Goal: Check status: Check status

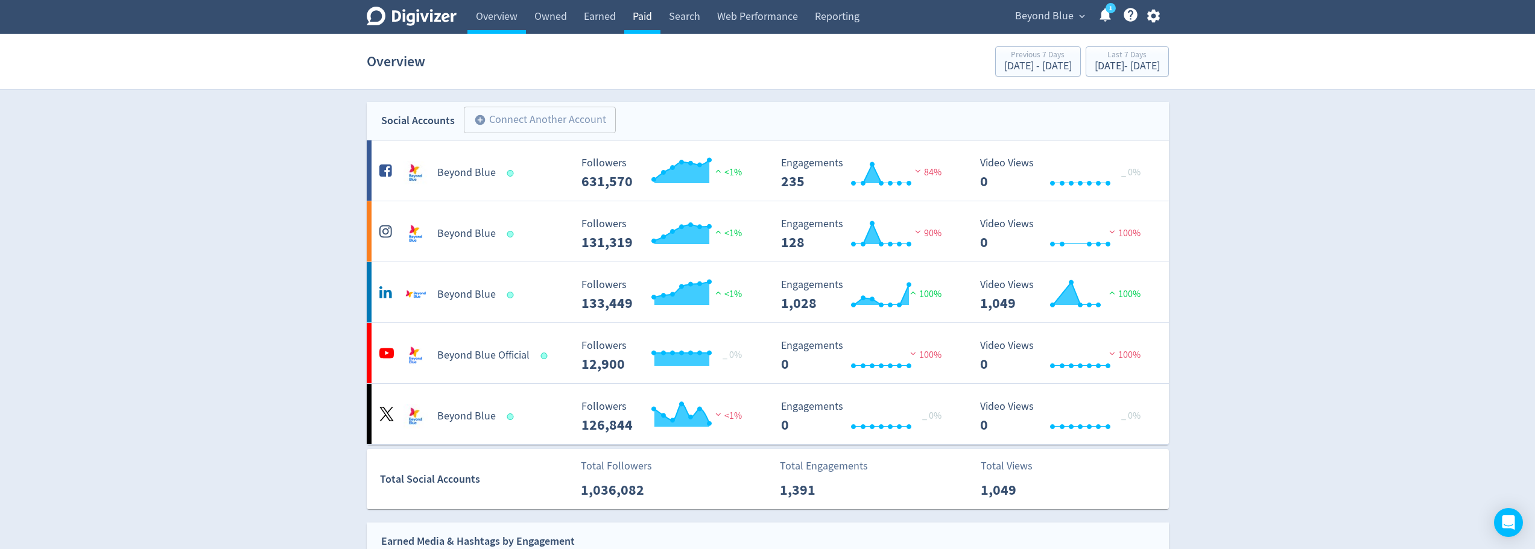
click at [630, 19] on link "Paid" at bounding box center [642, 17] width 36 height 34
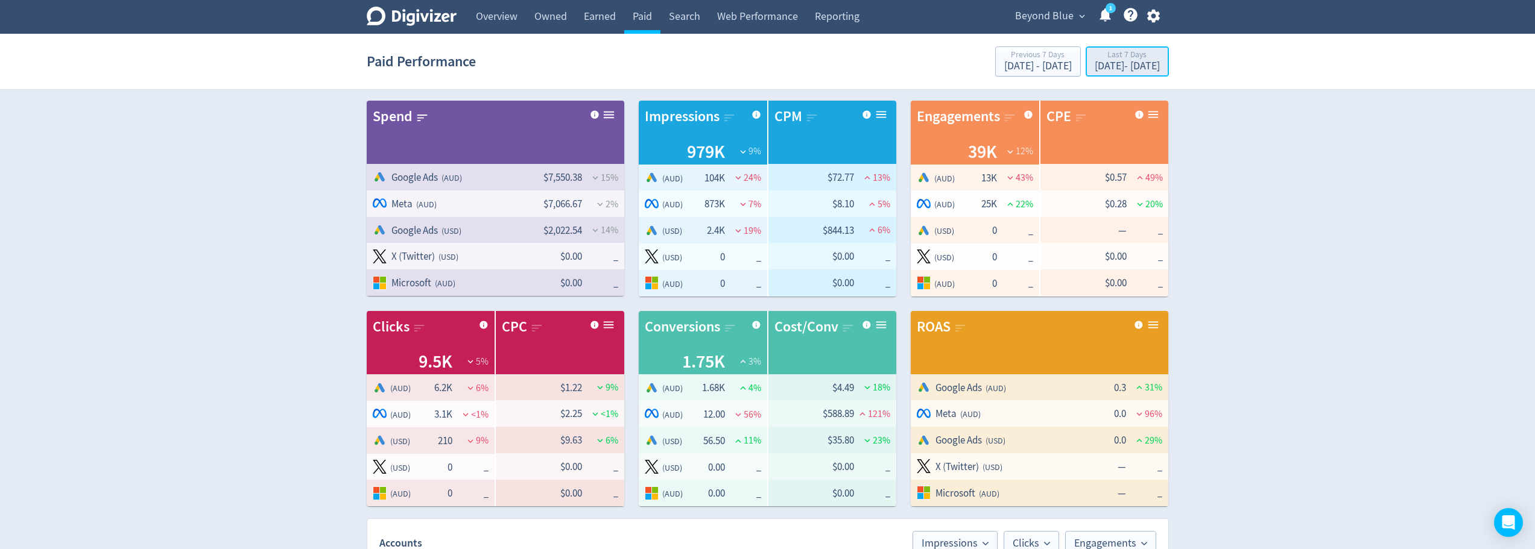
click at [1119, 55] on div "Last 7 Days" at bounding box center [1126, 56] width 65 height 10
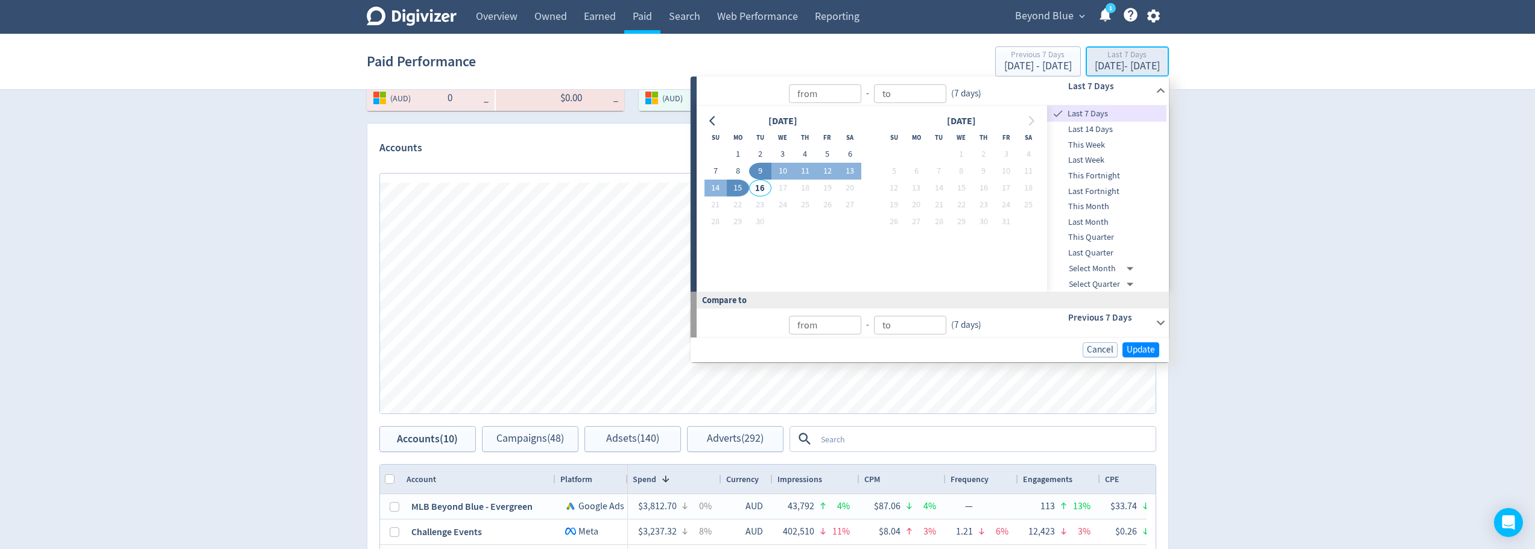
type input "[DATE]"
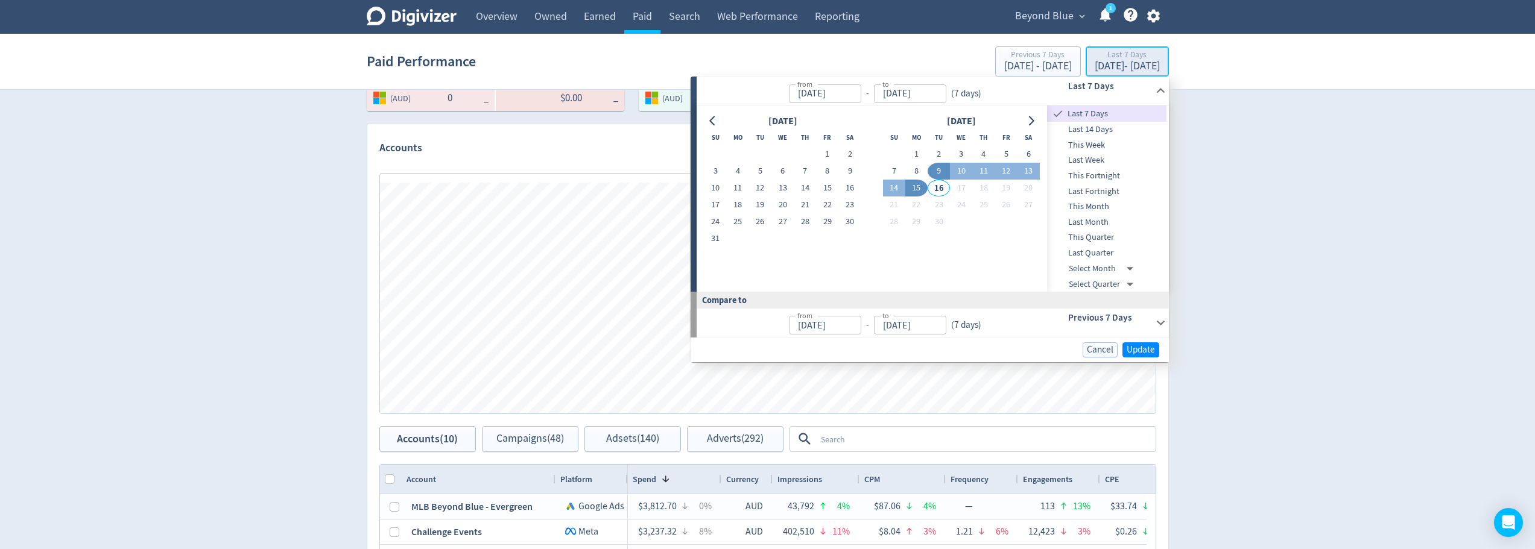
type input "[DATE]"
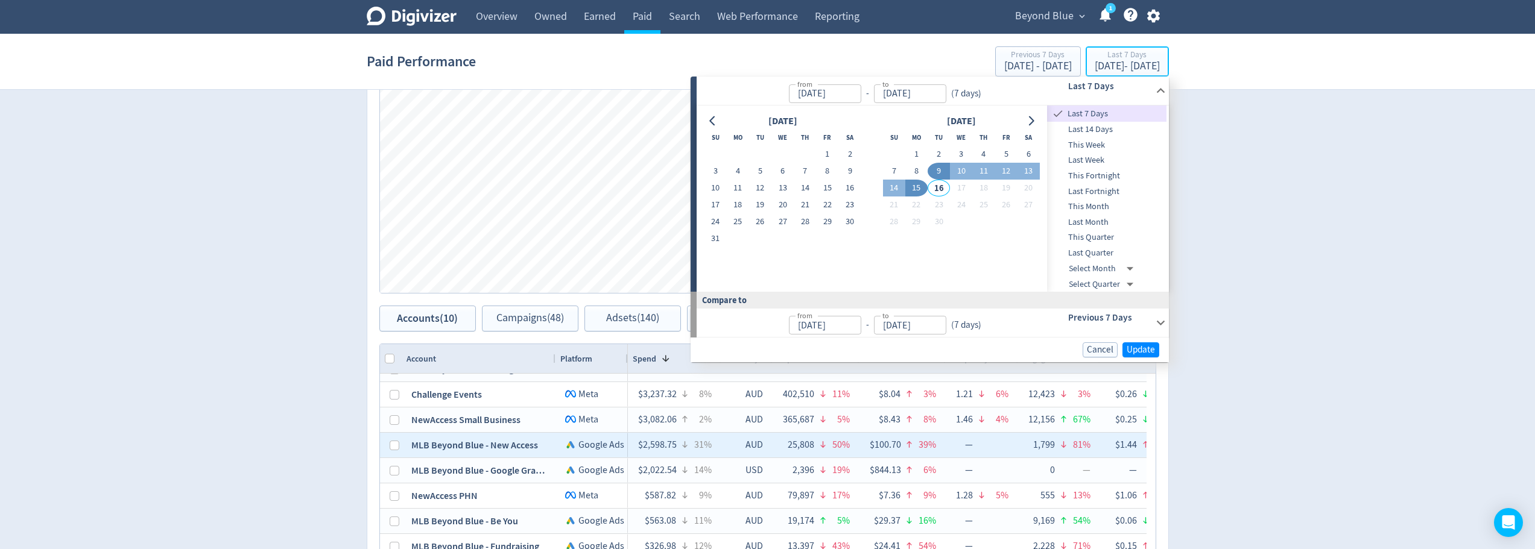
scroll to position [0, 0]
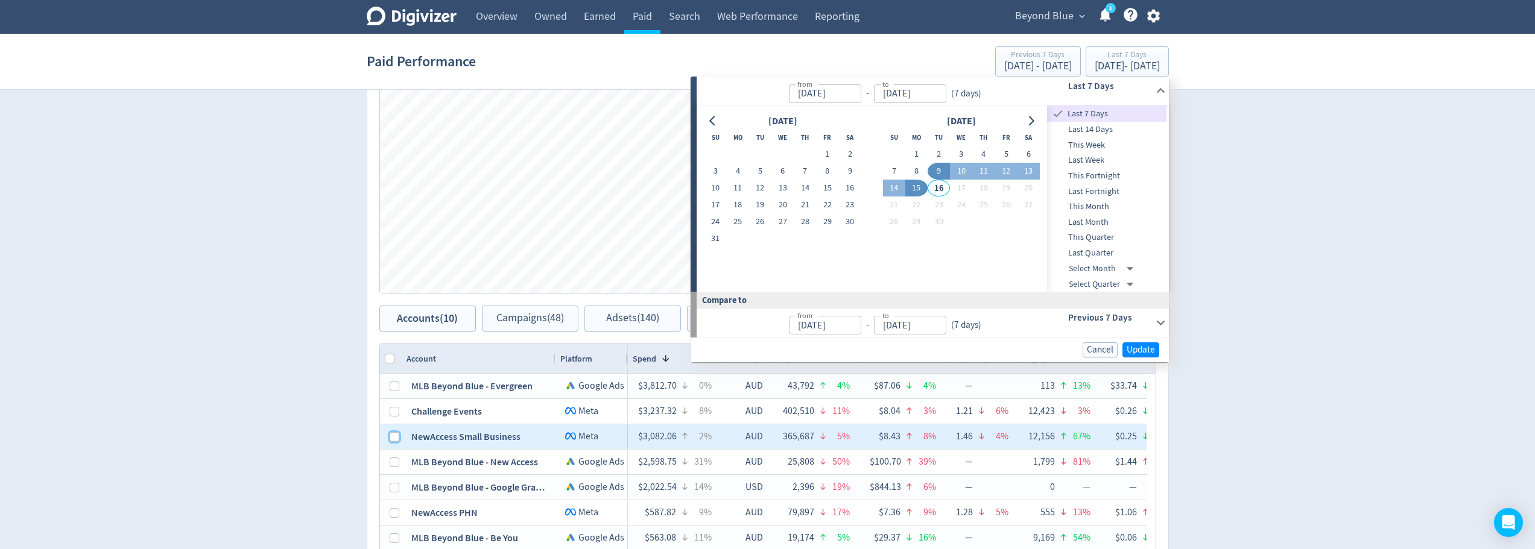
click at [394, 437] on input "Press Space to toggle row selection (unchecked)" at bounding box center [395, 437] width 10 height 10
checkbox input "true"
click at [469, 442] on div "NewAccess Small Business" at bounding box center [479, 437] width 154 height 25
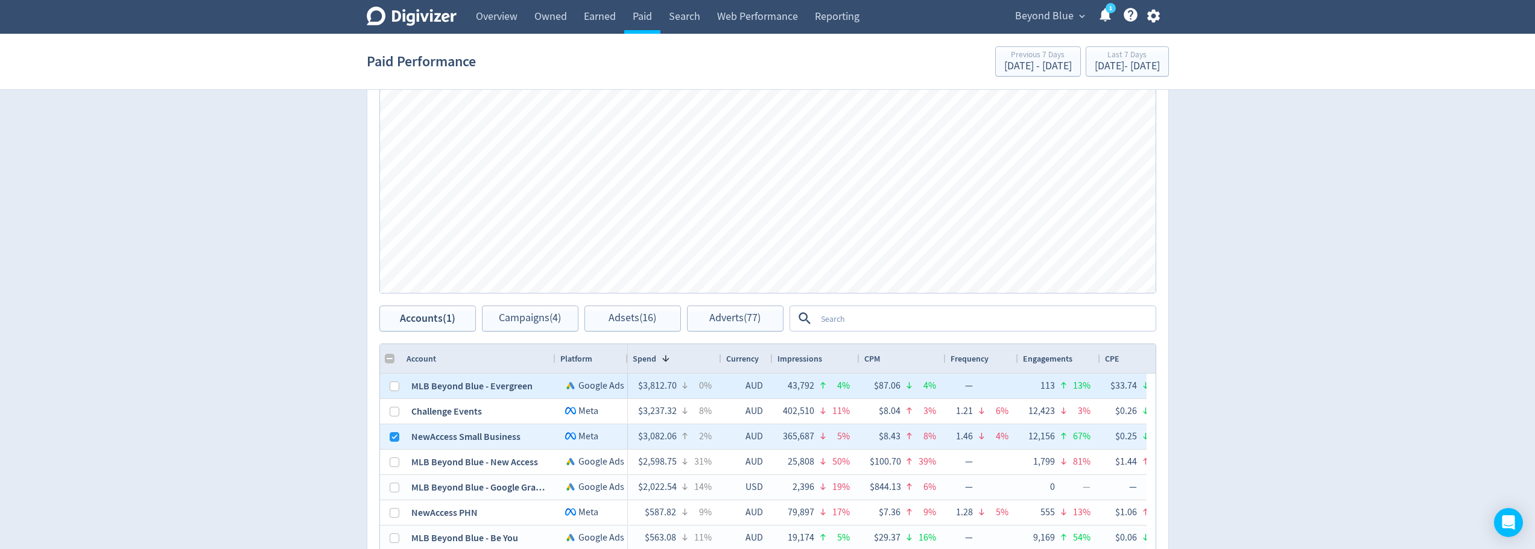
scroll to position [335, 0]
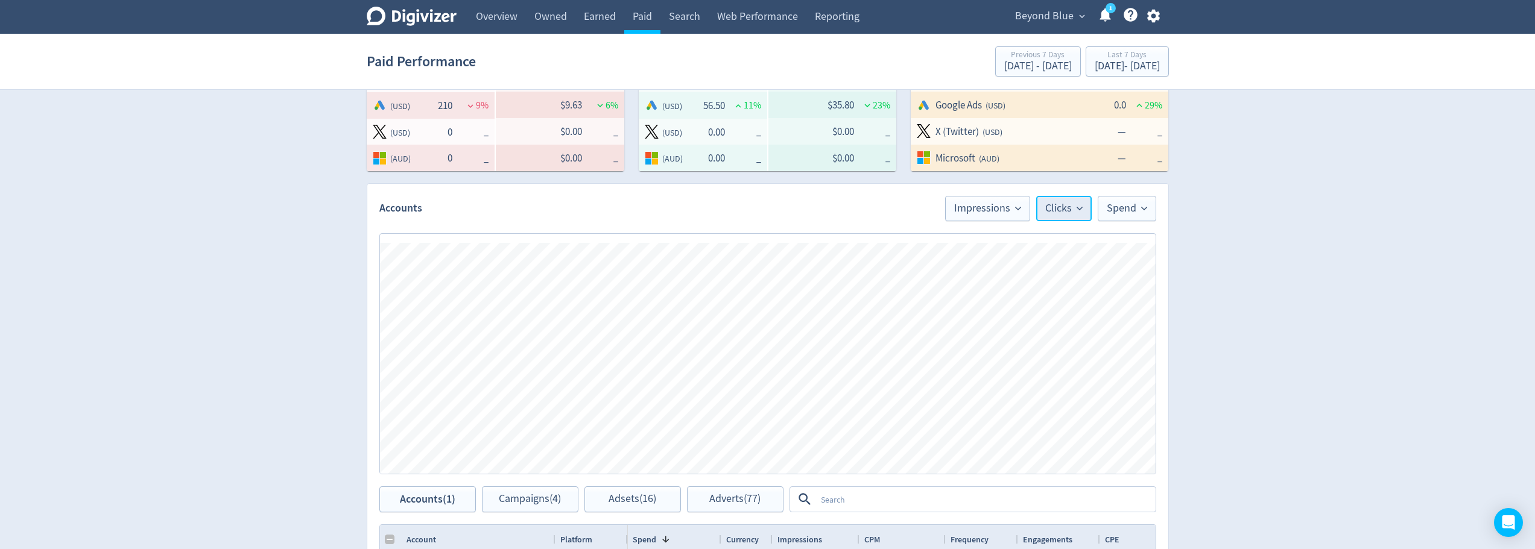
click at [1067, 207] on span "Clicks" at bounding box center [1063, 208] width 37 height 11
click at [1392, 445] on div "Digivizer Logo [PERSON_NAME] Logo Overview Owned Earned Paid Search Web Perform…" at bounding box center [767, 289] width 1535 height 1248
drag, startPoint x: 163, startPoint y: 186, endPoint x: 441, endPoint y: 124, distance: 284.3
click at [163, 185] on div "Digivizer Logo [PERSON_NAME] Logo Overview Owned Earned Paid Search Web Perform…" at bounding box center [767, 289] width 1535 height 1248
click at [517, 68] on div "Paid Performance Previous 7 Days [DATE] - [DATE] Last 7 Days [DATE] - [DATE]" at bounding box center [768, 61] width 802 height 39
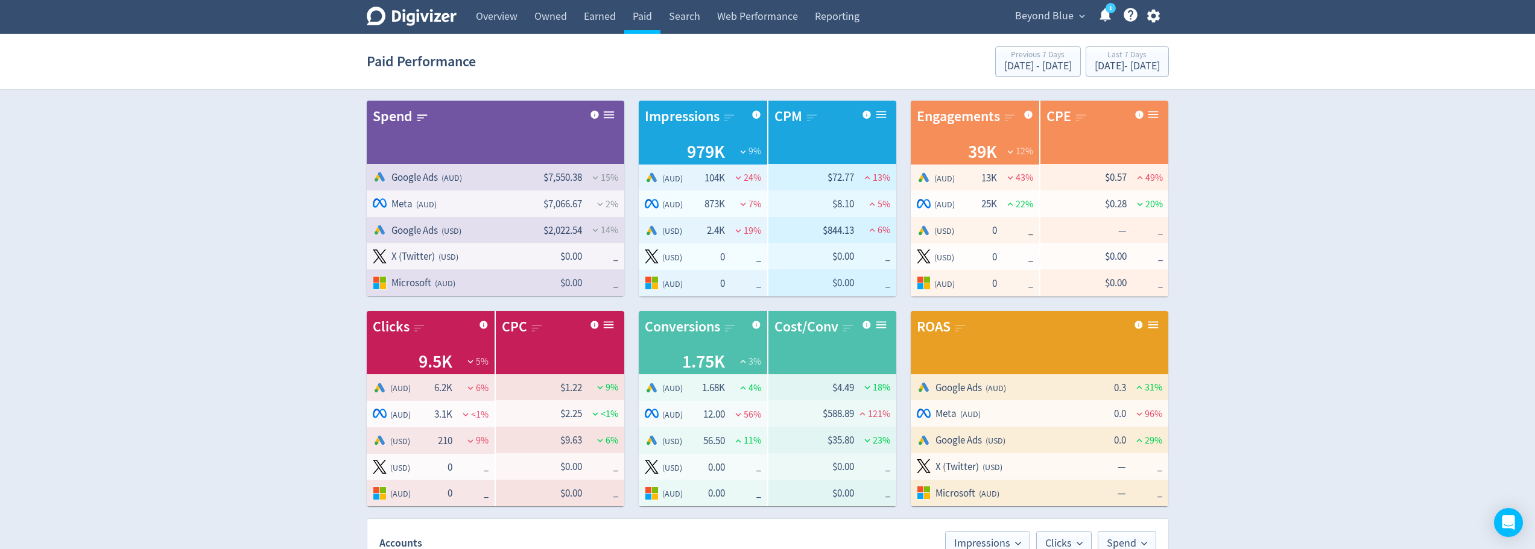
scroll to position [241, 0]
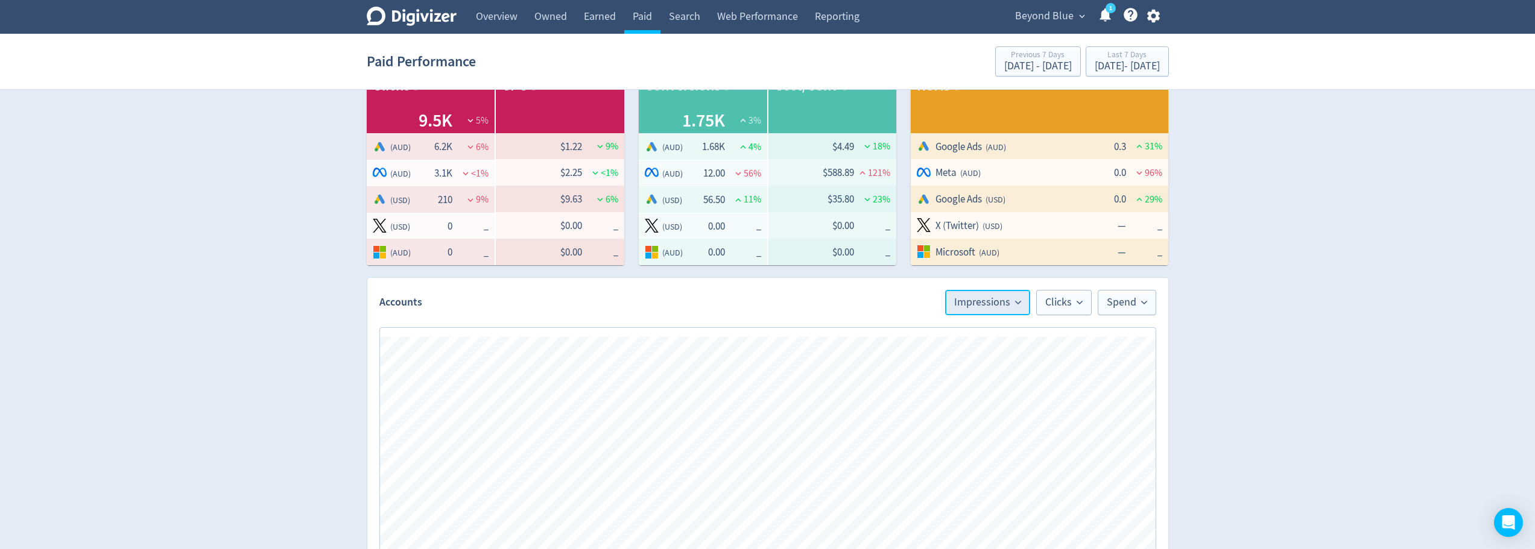
click at [997, 297] on span "Impressions" at bounding box center [987, 302] width 67 height 11
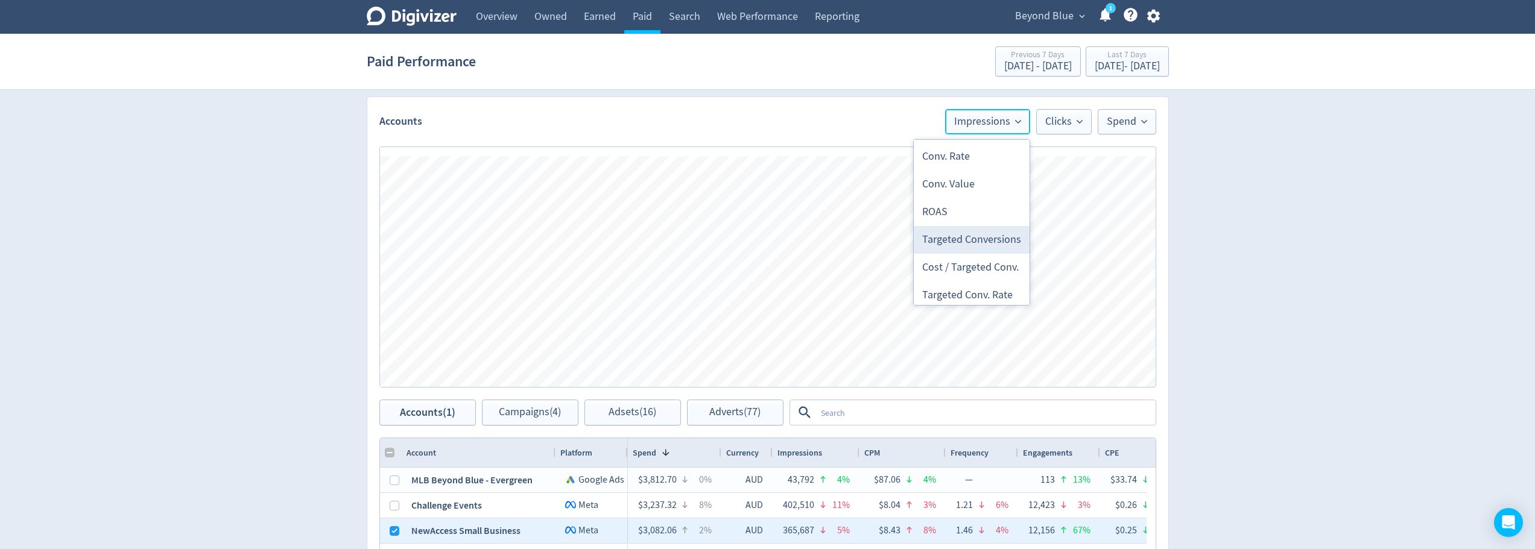
scroll to position [329, 0]
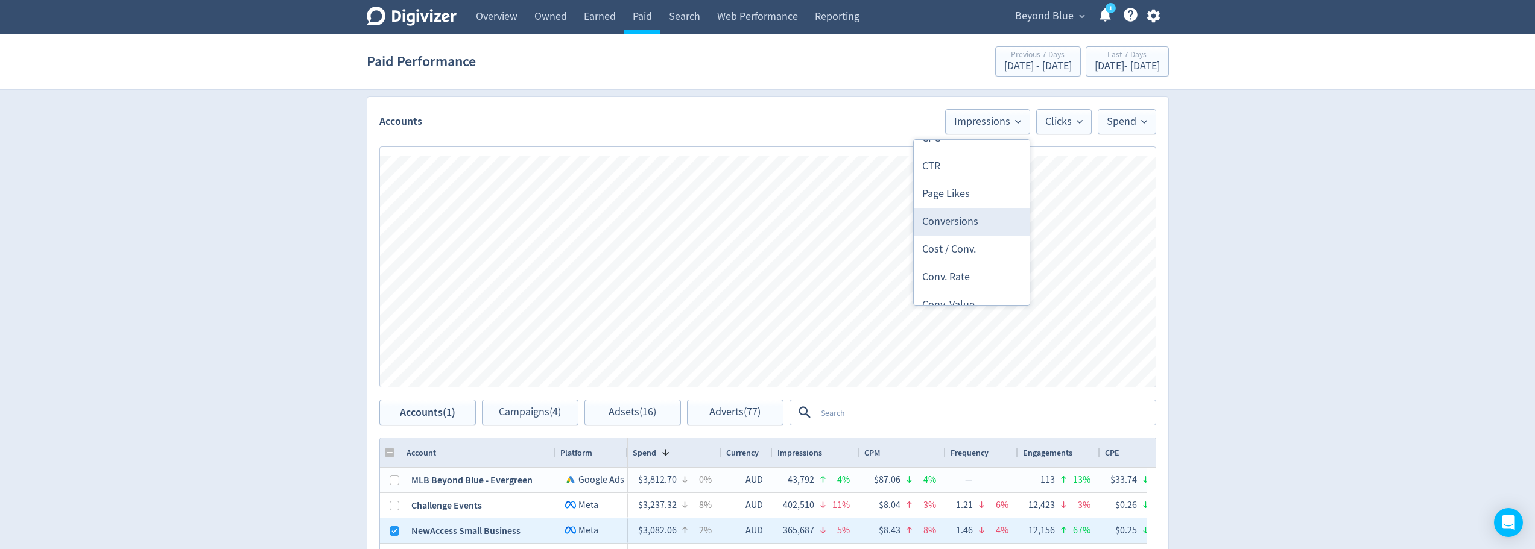
click at [966, 224] on li "Conversions" at bounding box center [972, 222] width 116 height 28
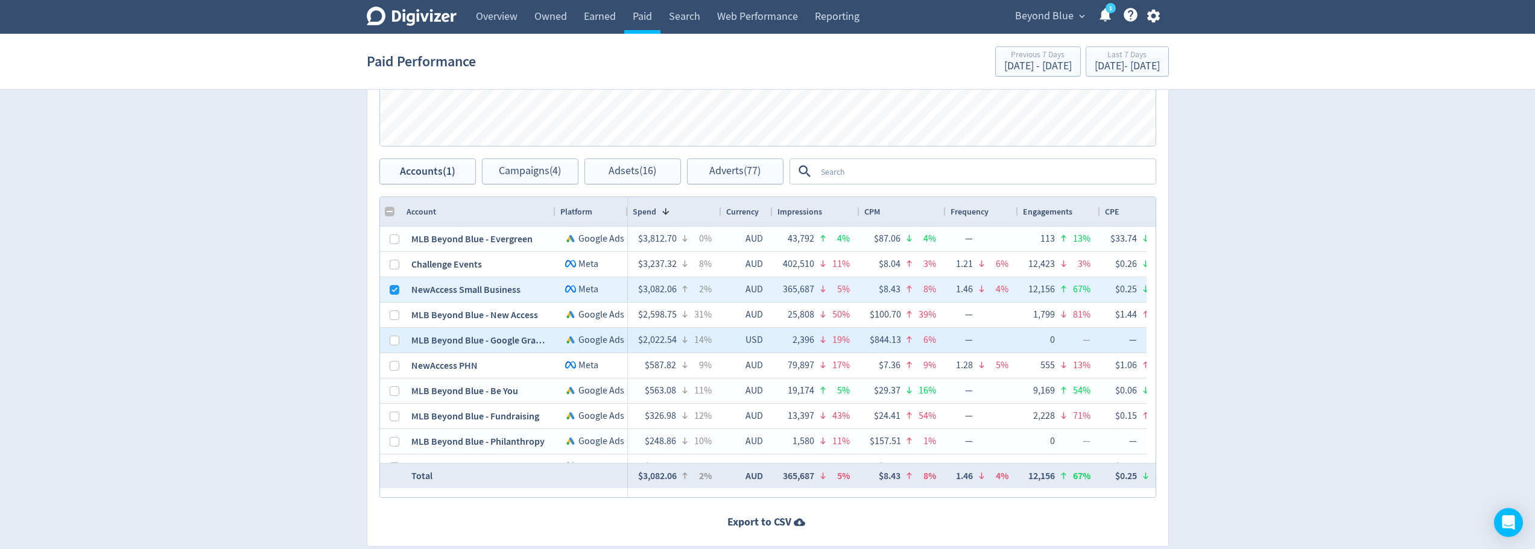
scroll to position [17, 0]
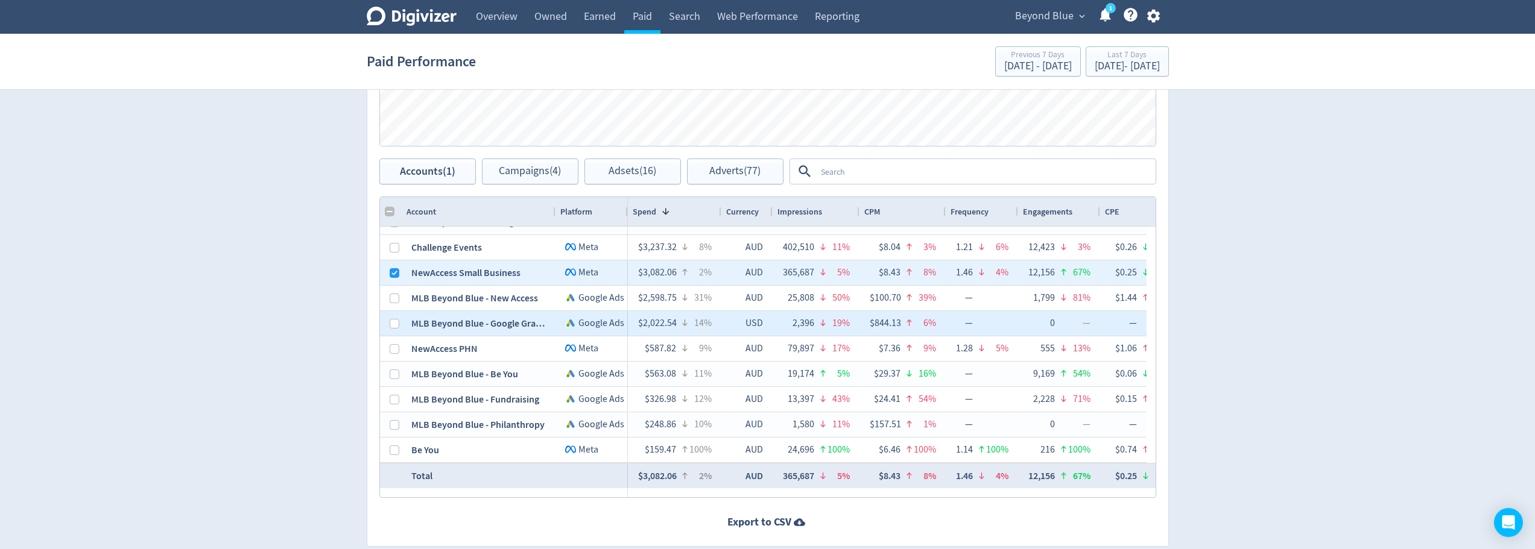
checkbox input "false"
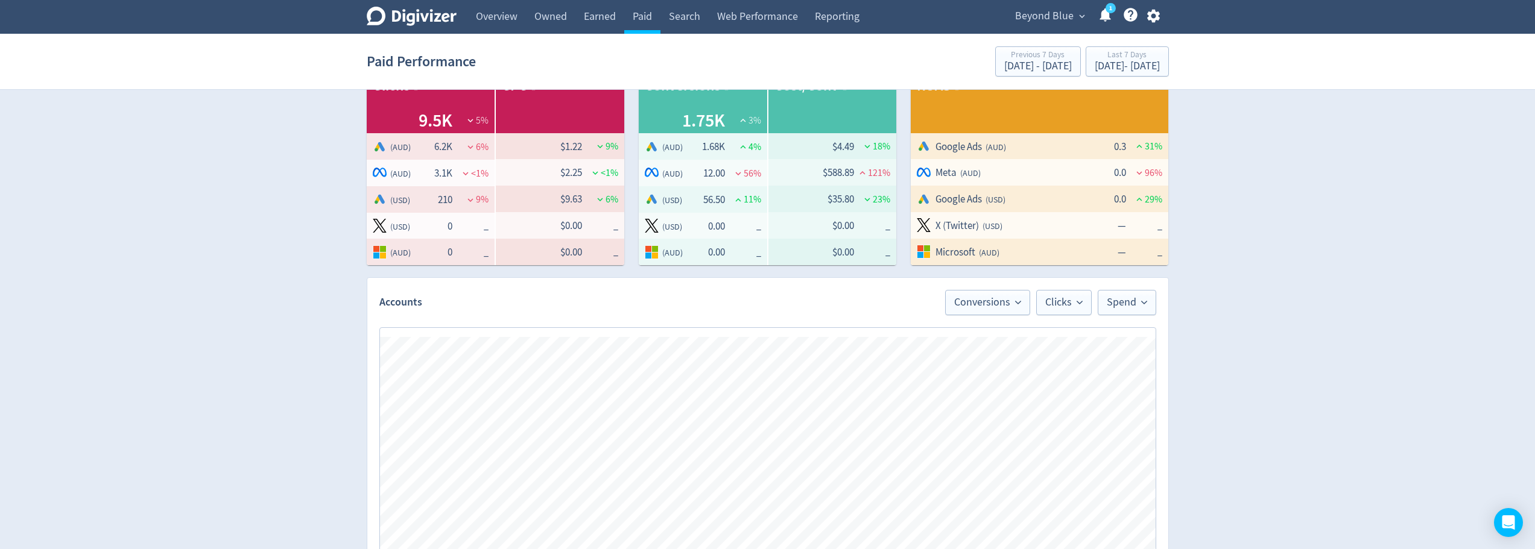
scroll to position [422, 0]
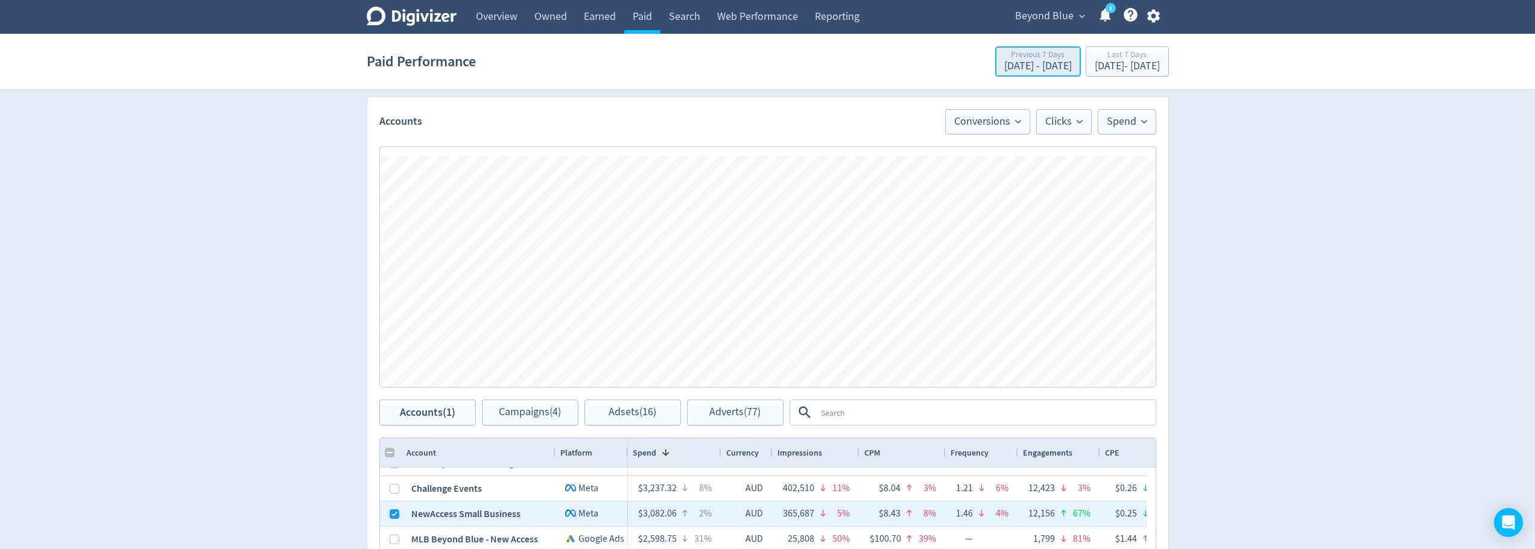
click at [1004, 60] on div "Previous 7 Days" at bounding box center [1038, 56] width 68 height 10
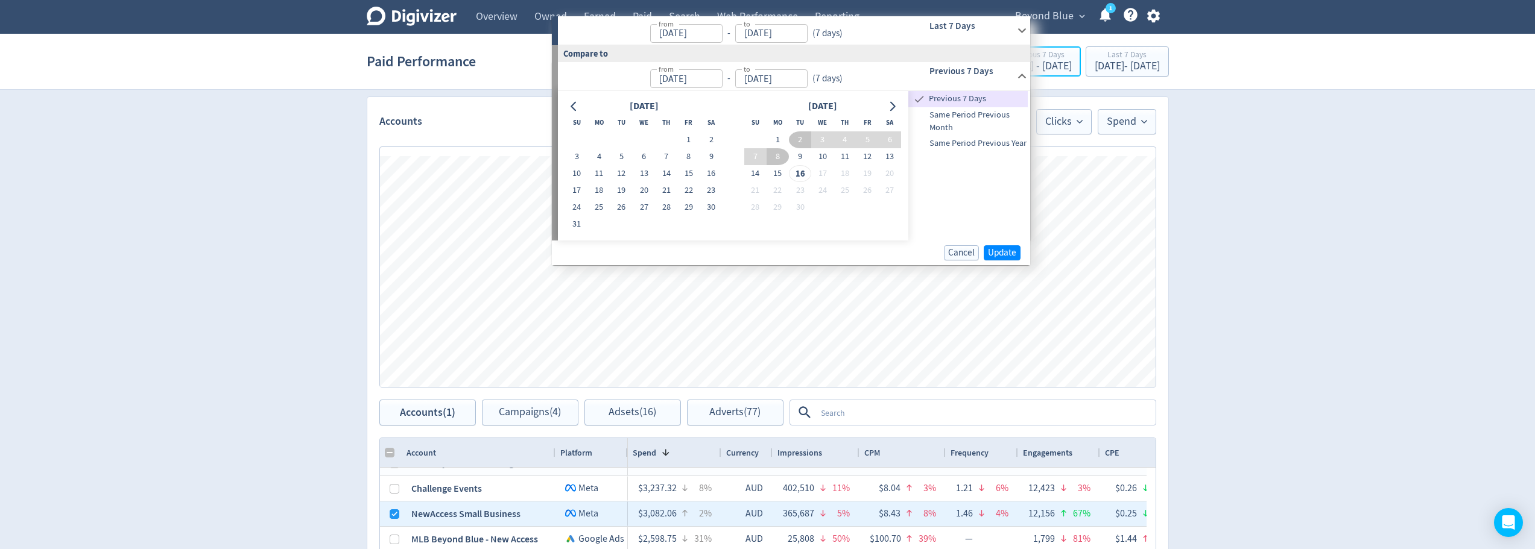
scroll to position [241, 0]
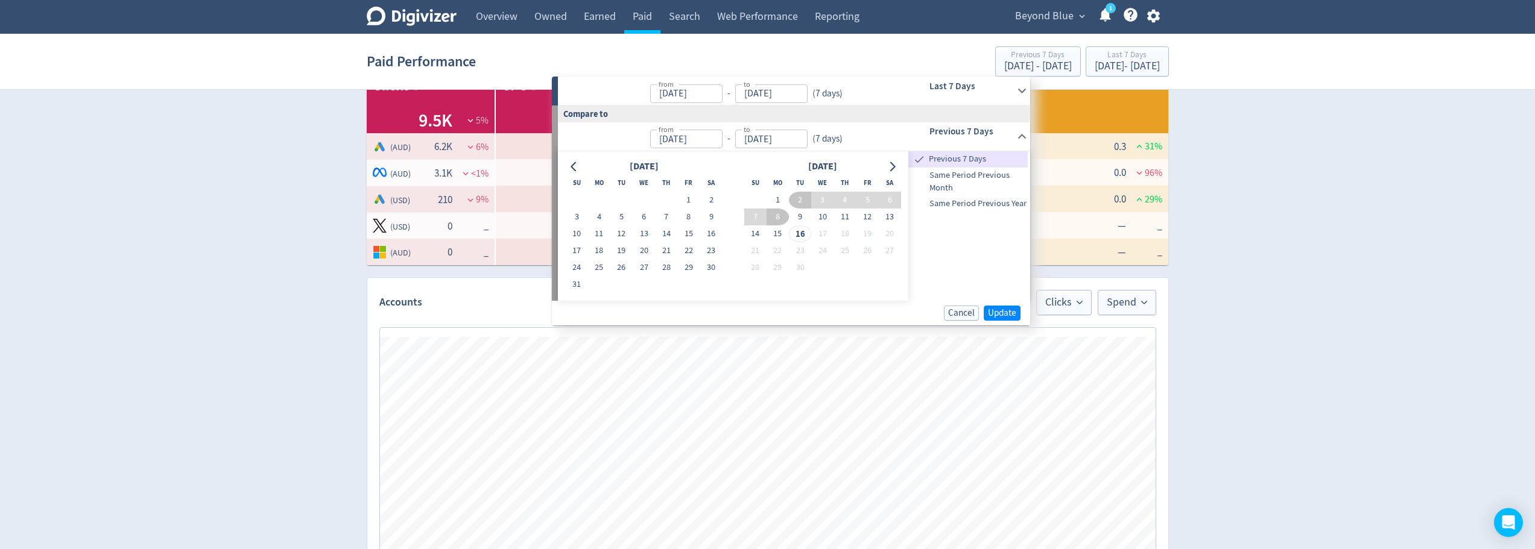
click at [1297, 231] on div "Digivizer Logo [PERSON_NAME] Logo Overview Owned Earned Paid Search Web Perform…" at bounding box center [767, 383] width 1535 height 1248
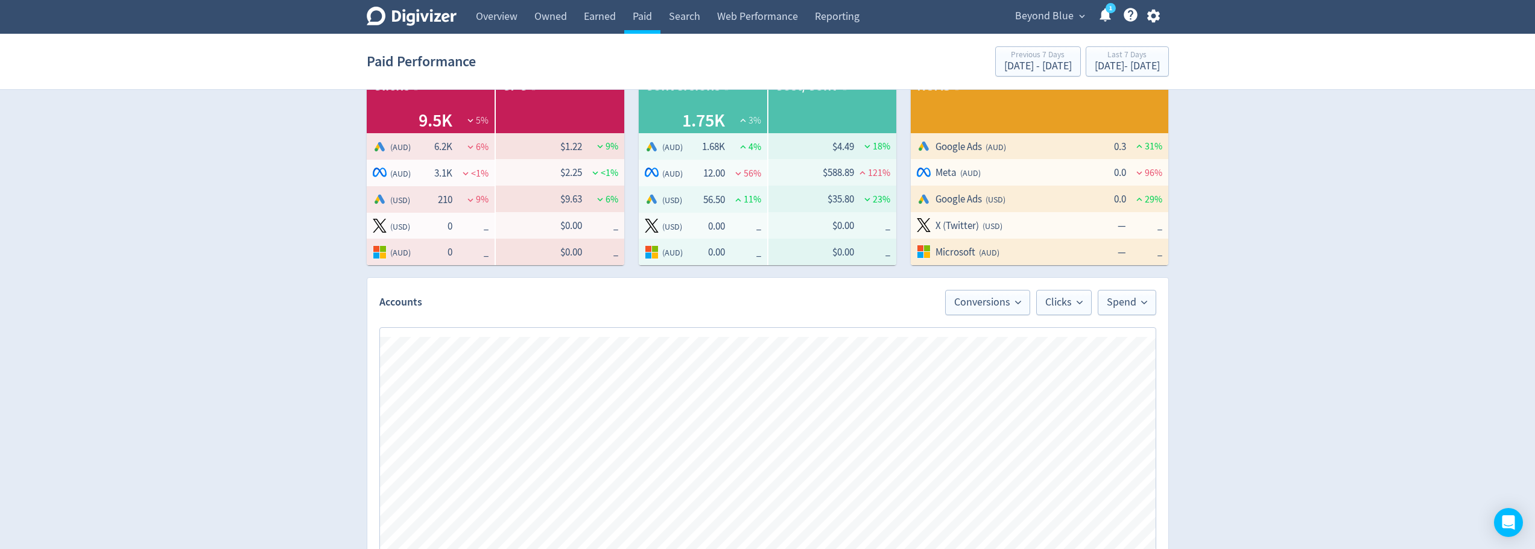
scroll to position [0, 0]
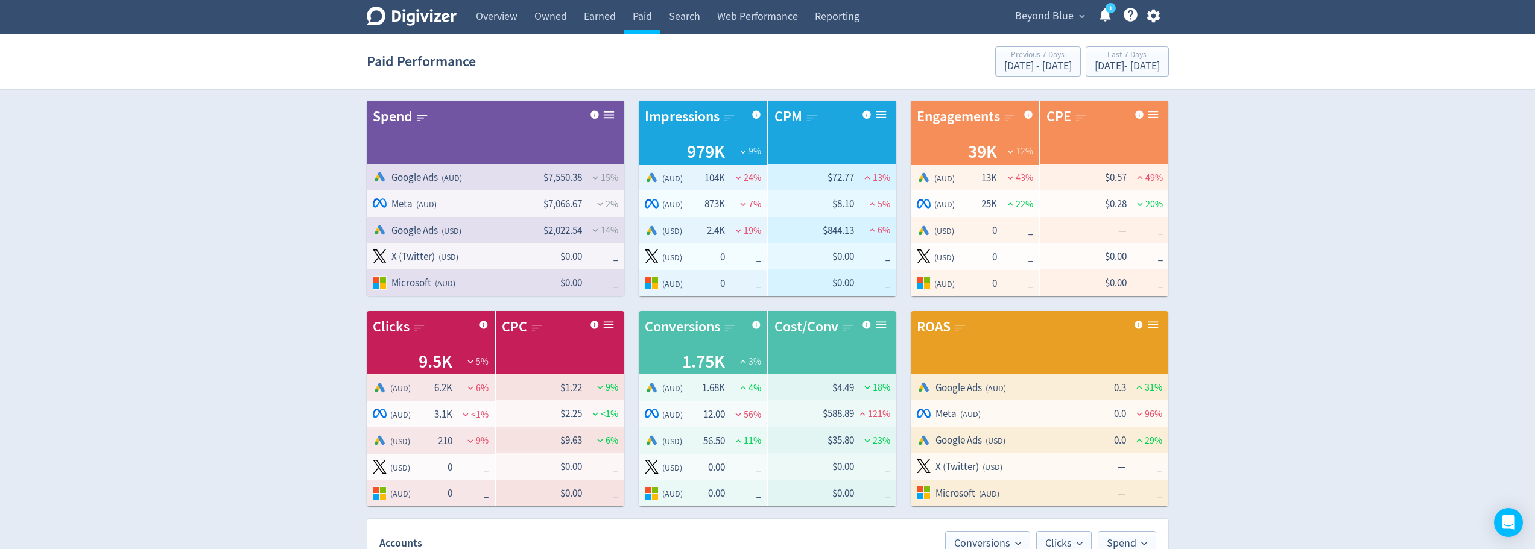
click at [718, 327] on div "Conversions" at bounding box center [682, 327] width 75 height 21
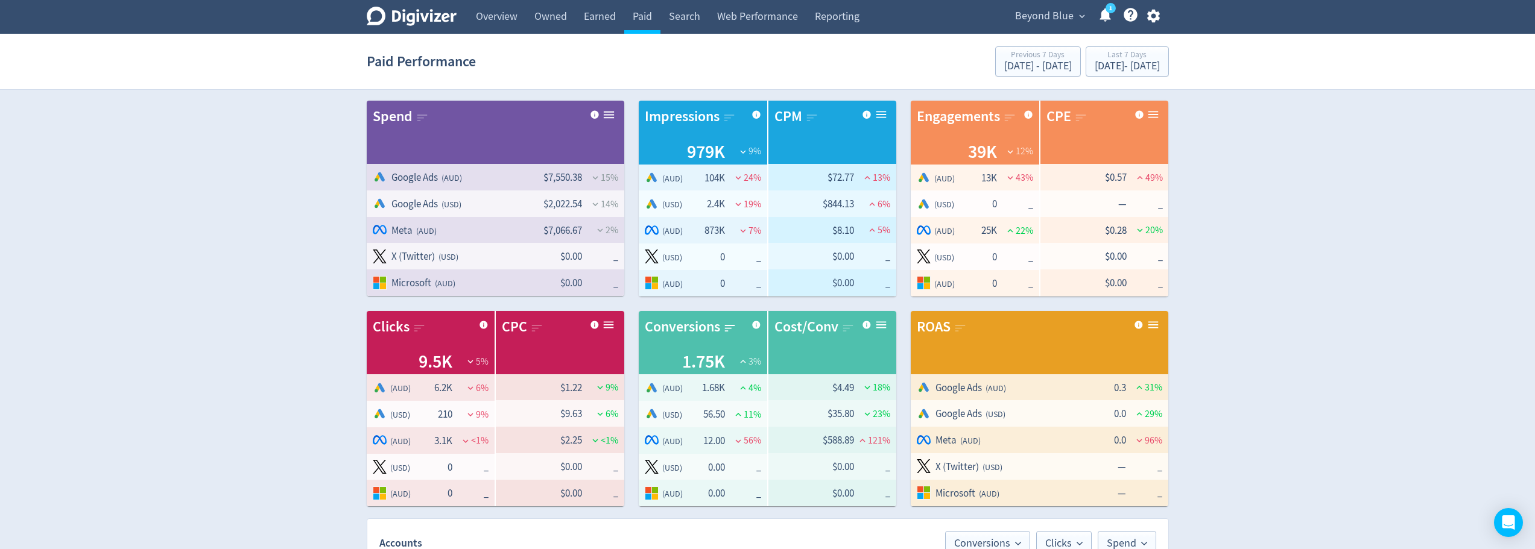
click at [721, 440] on span "12.00" at bounding box center [711, 441] width 27 height 14
click at [792, 328] on div "Cost/Conv" at bounding box center [806, 327] width 64 height 21
click at [711, 321] on div "Conversions" at bounding box center [682, 327] width 75 height 21
click at [671, 438] on span "( AUD )" at bounding box center [672, 442] width 21 height 12
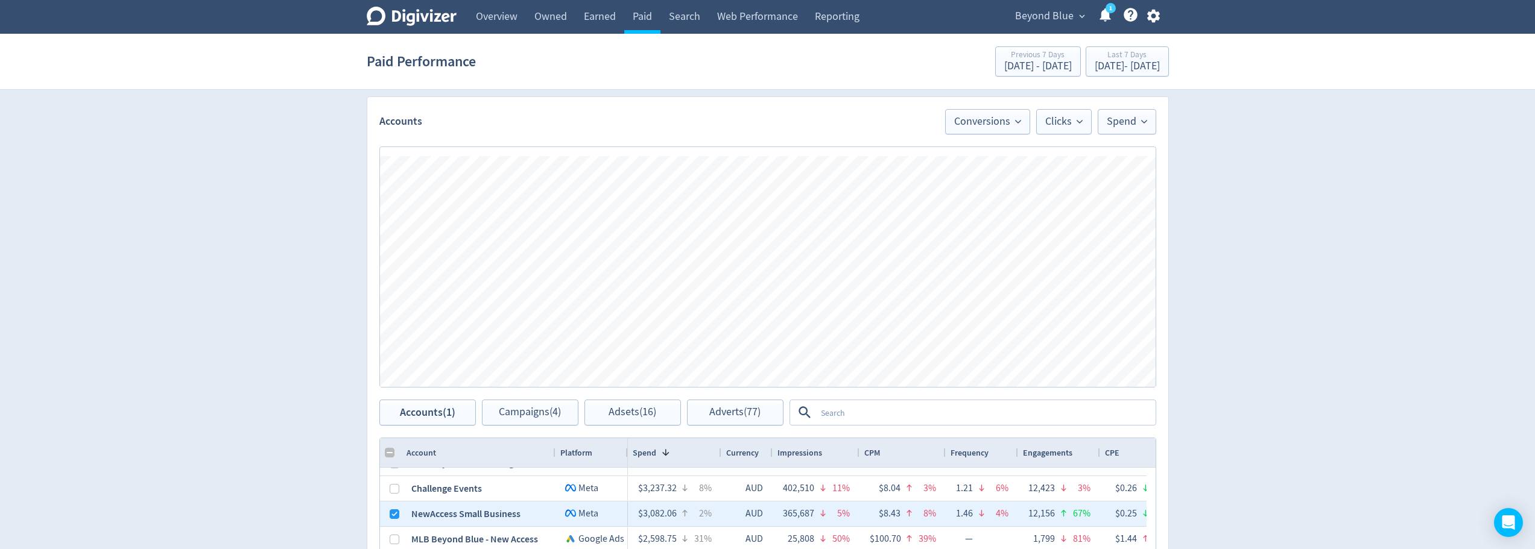
scroll to position [482, 0]
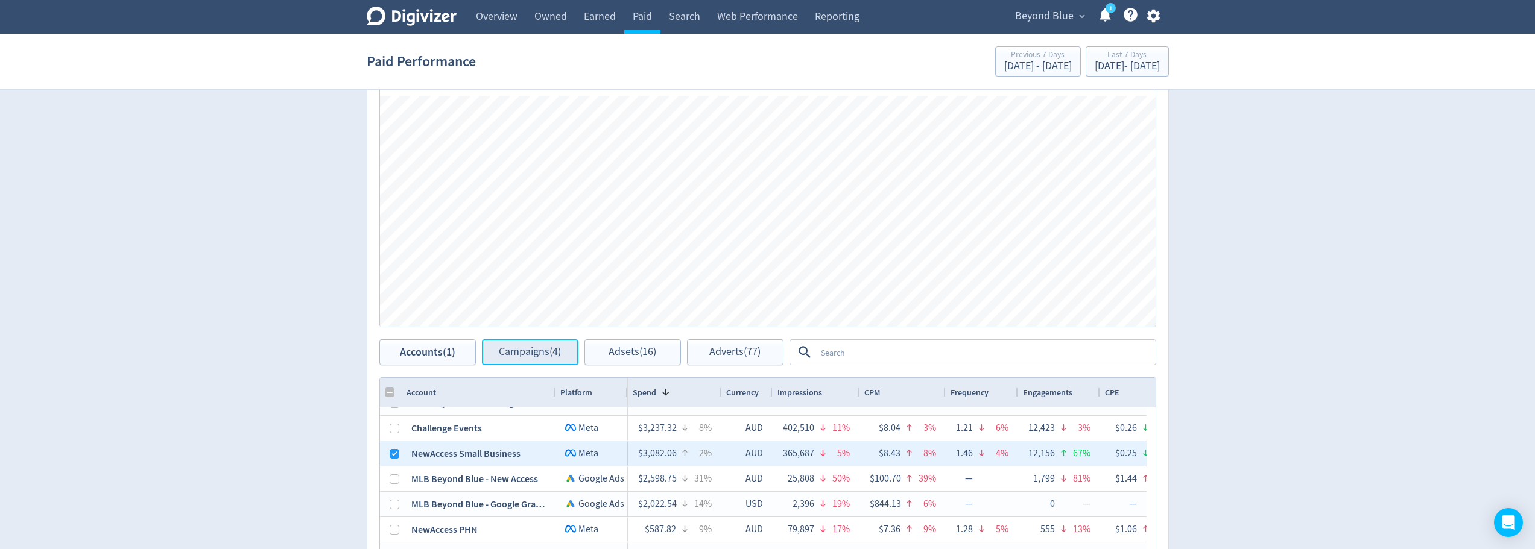
click at [548, 353] on span "Campaigns (4)" at bounding box center [530, 352] width 62 height 11
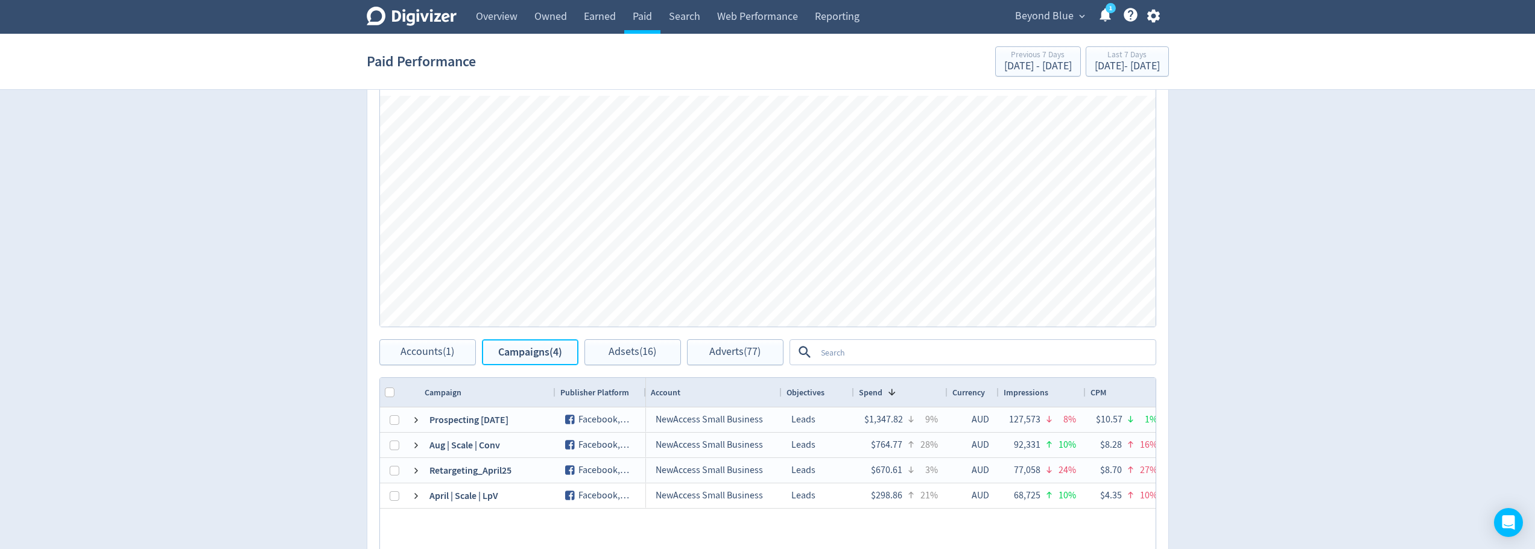
scroll to position [603, 0]
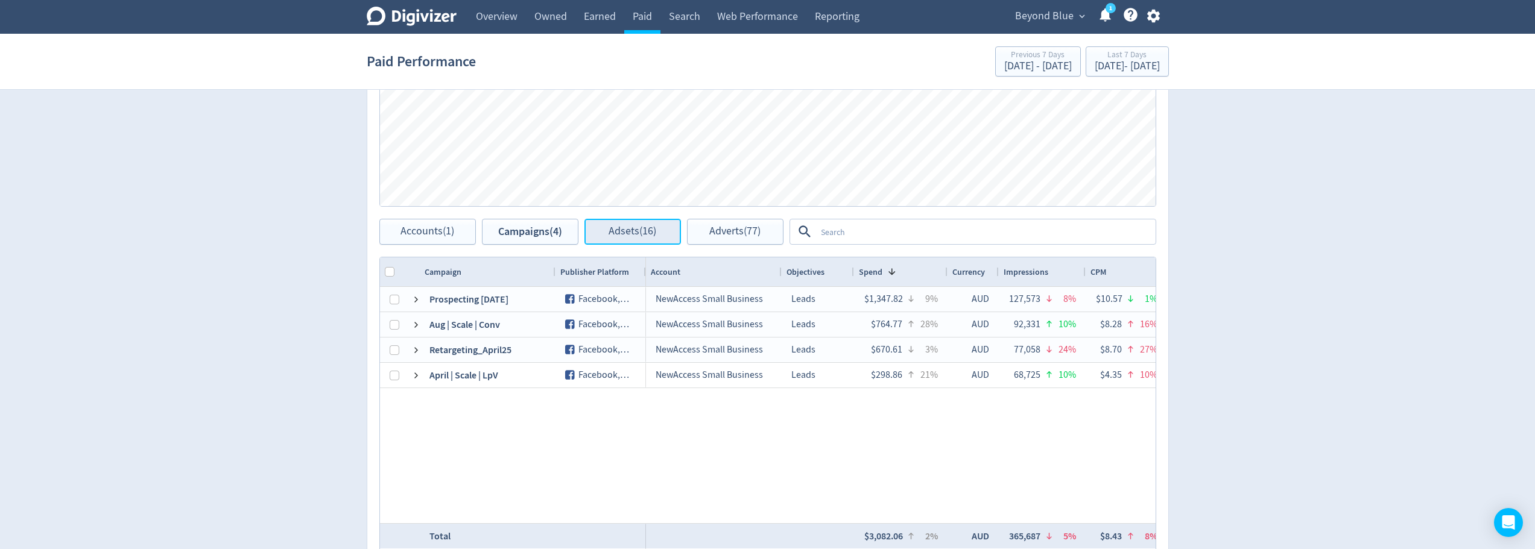
click at [649, 233] on span "Adsets (16)" at bounding box center [632, 231] width 48 height 11
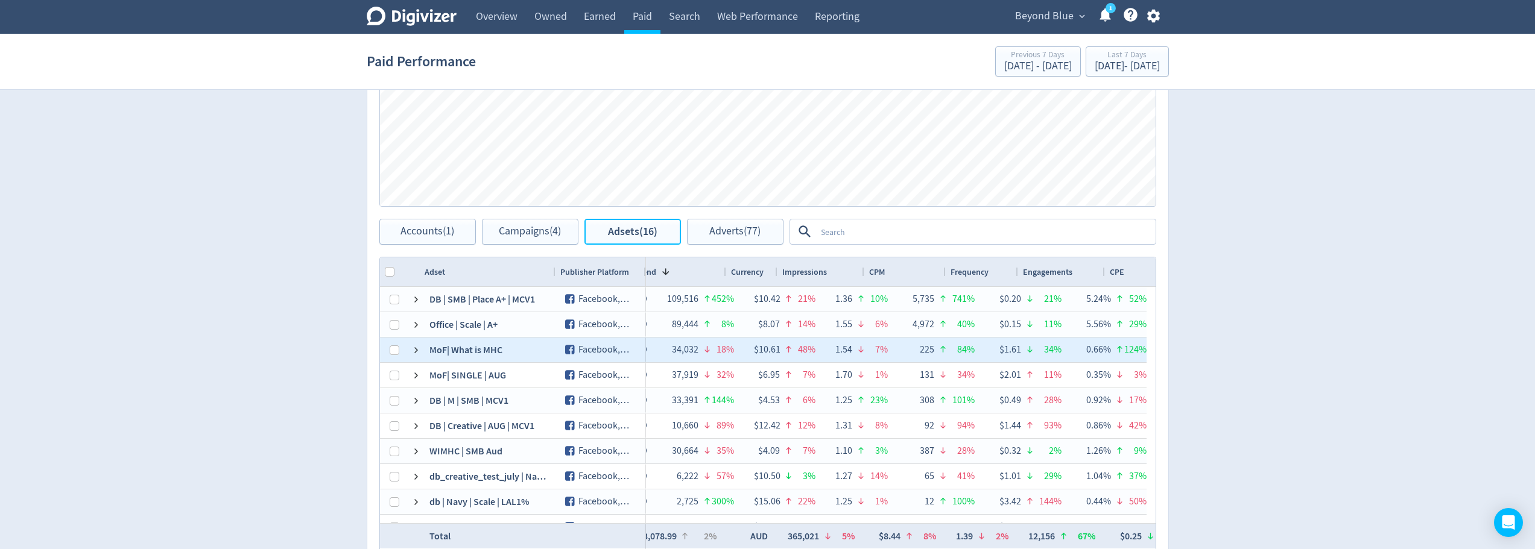
scroll to position [0, 482]
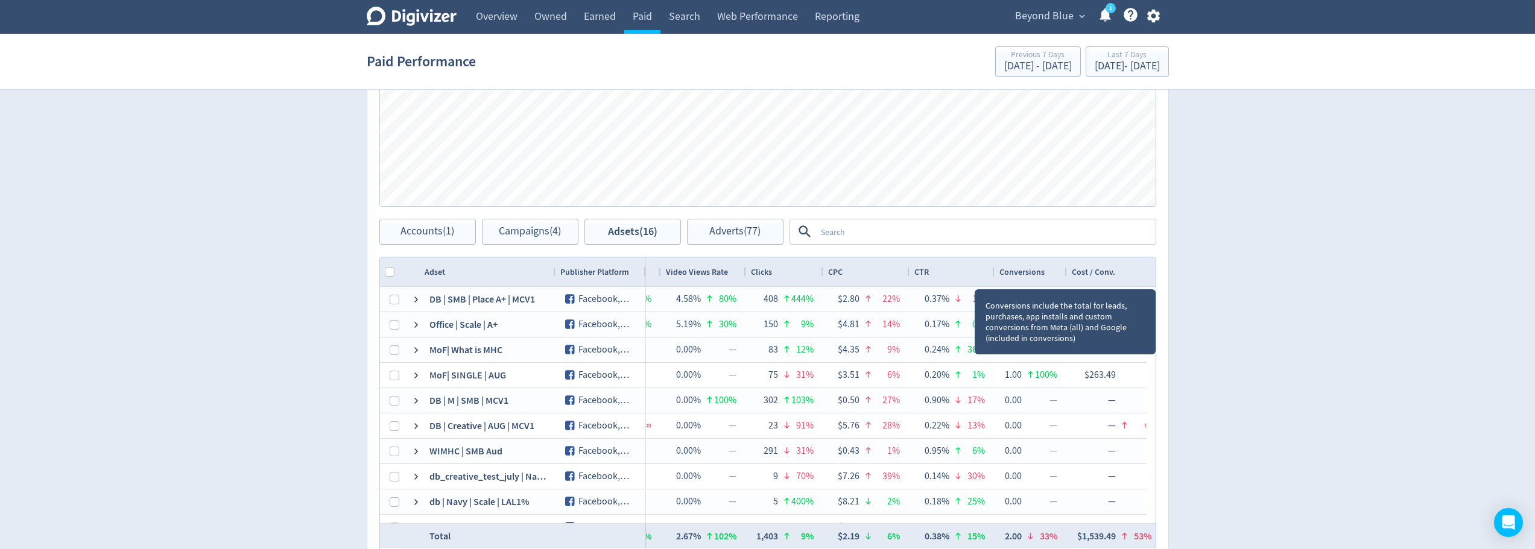
click at [1026, 279] on div "Conversions" at bounding box center [1030, 272] width 63 height 23
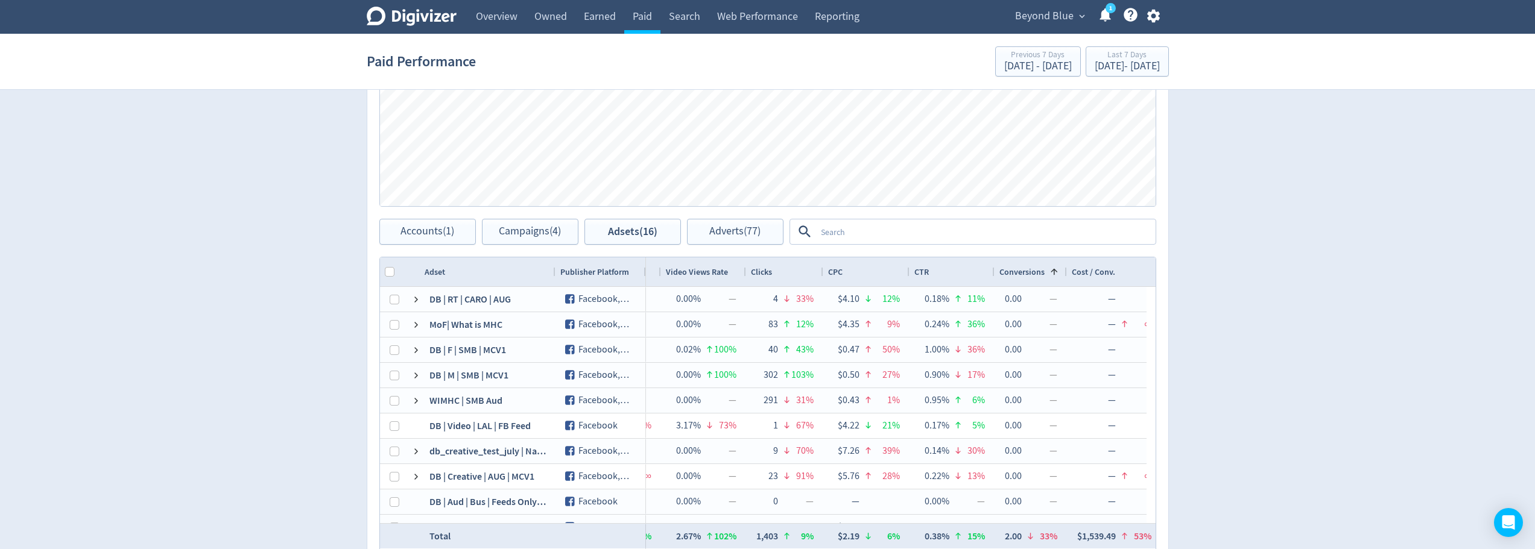
drag, startPoint x: 1040, startPoint y: 284, endPoint x: 1038, endPoint y: 277, distance: 7.3
click at [1040, 282] on div "Conversions 1" at bounding box center [1030, 271] width 63 height 29
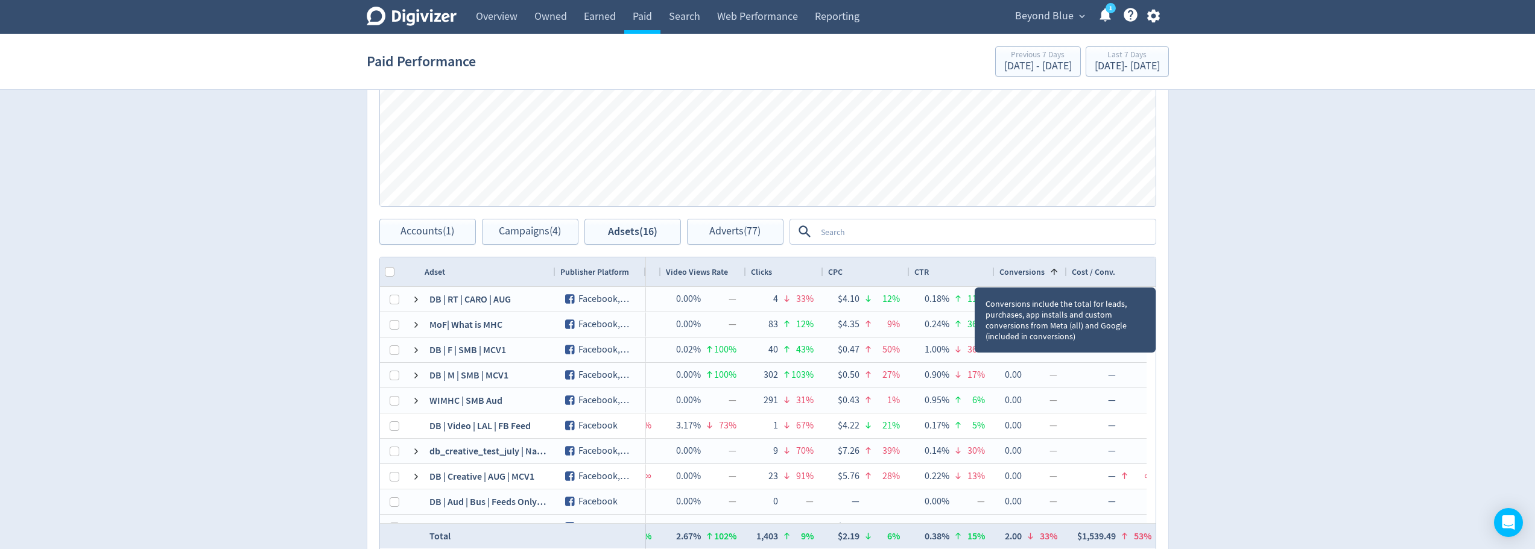
click at [1038, 276] on span "Conversions" at bounding box center [1021, 272] width 45 height 11
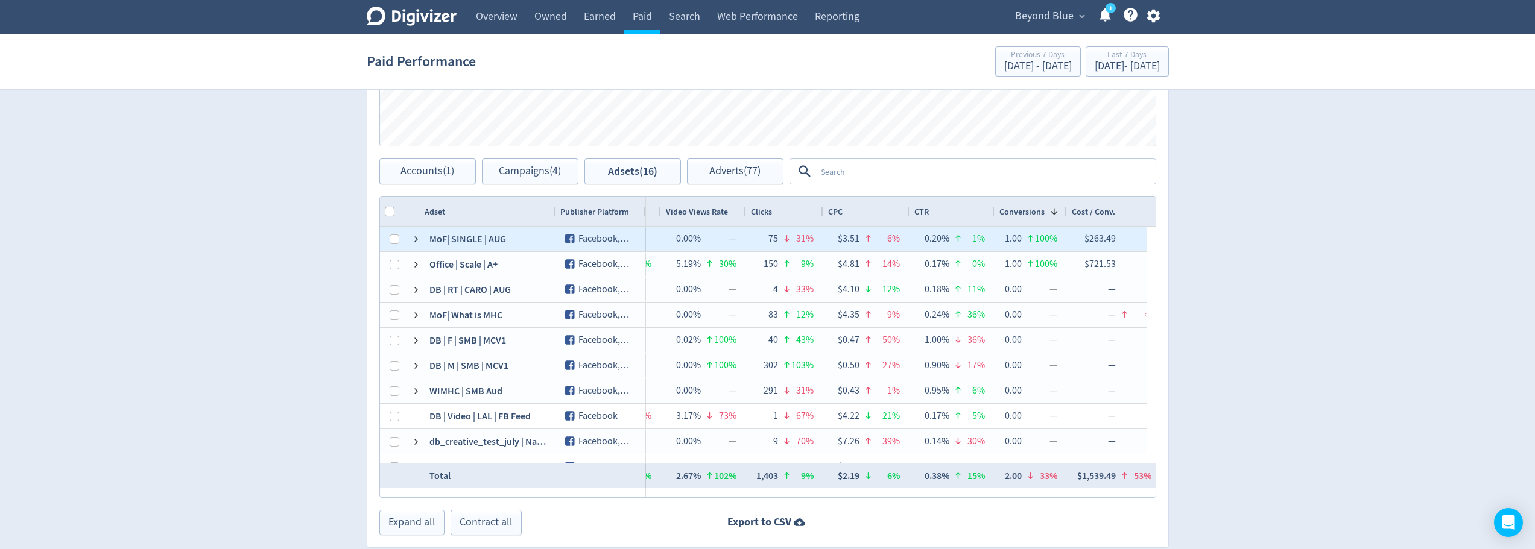
click at [420, 238] on div "MoF| SINGLE | AUG" at bounding box center [488, 239] width 136 height 25
click at [415, 238] on span at bounding box center [416, 240] width 10 height 10
click at [413, 236] on span at bounding box center [416, 240] width 10 height 10
